Goal: Task Accomplishment & Management: Manage account settings

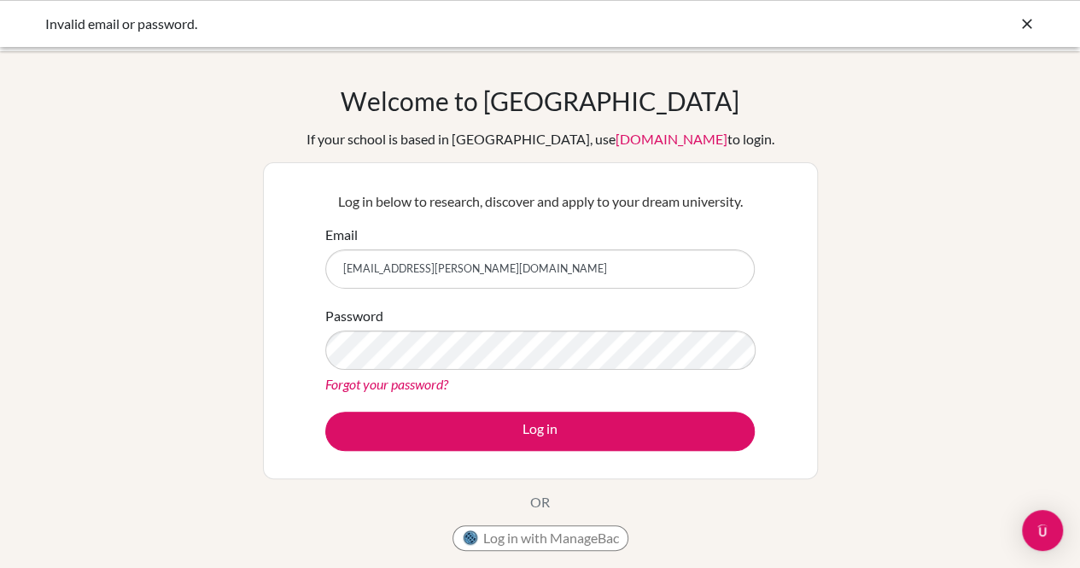
click at [325, 411] on button "Log in" at bounding box center [539, 430] width 429 height 39
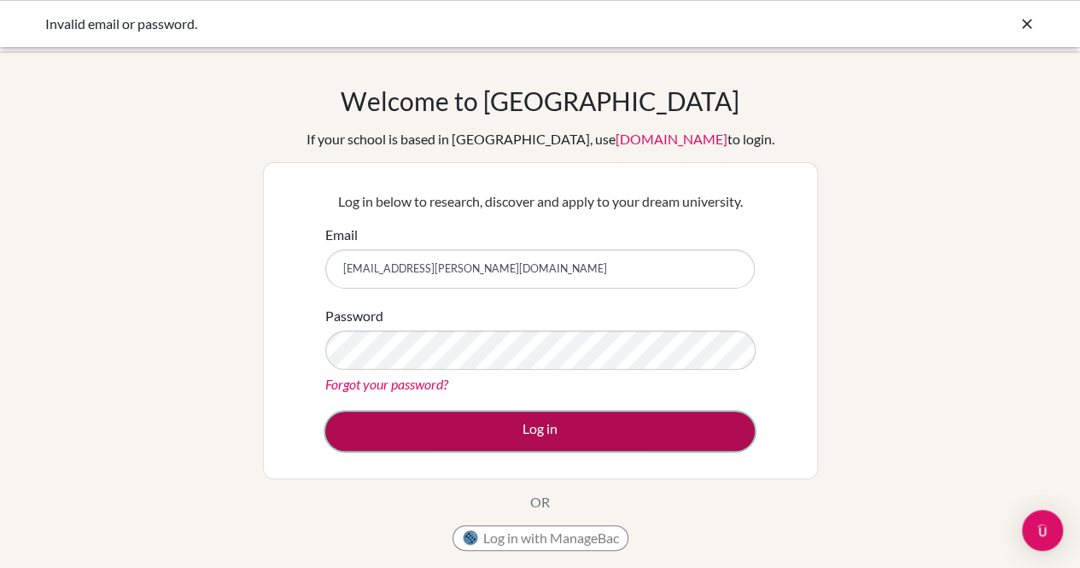
click at [368, 433] on button "Log in" at bounding box center [539, 430] width 429 height 39
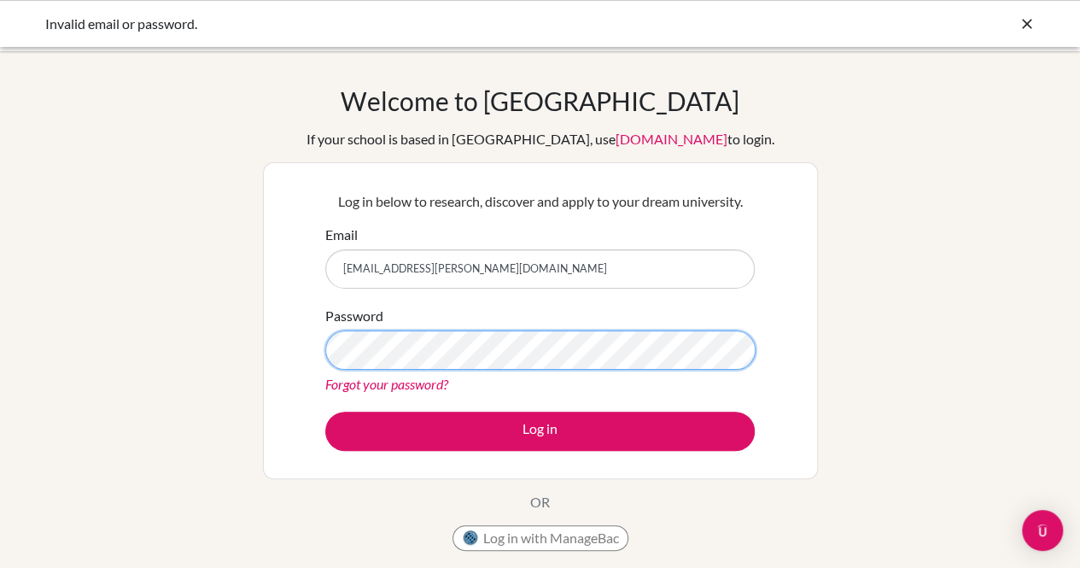
click at [325, 411] on button "Log in" at bounding box center [539, 430] width 429 height 39
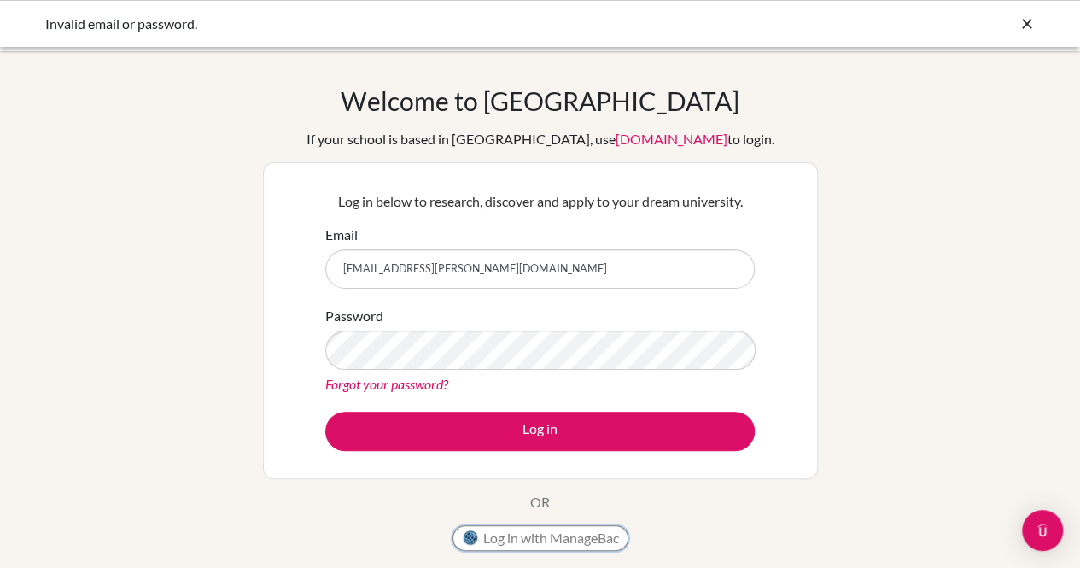
click at [590, 540] on button "Log in with ManageBac" at bounding box center [540, 538] width 176 height 26
drag, startPoint x: 504, startPoint y: 259, endPoint x: 36, endPoint y: 137, distance: 483.3
click at [36, 137] on div "Welcome to [GEOGRAPHIC_DATA] If your school is based in [GEOGRAPHIC_DATA], use …" at bounding box center [540, 364] width 1080 height 558
type input "[EMAIL_ADDRESS][DOMAIN_NAME]"
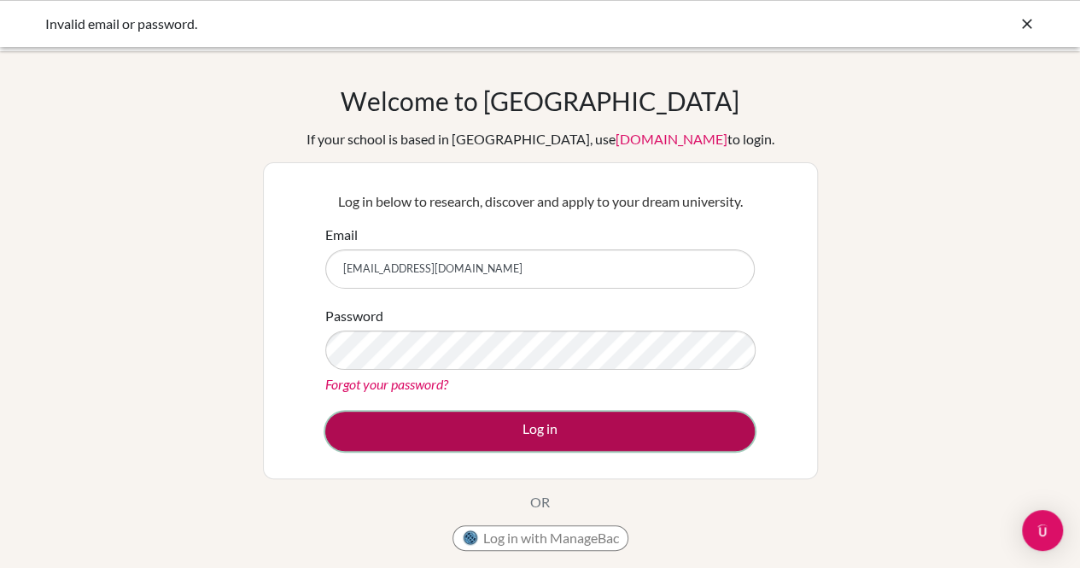
click at [430, 429] on button "Log in" at bounding box center [539, 430] width 429 height 39
